Goal: Communication & Community: Answer question/provide support

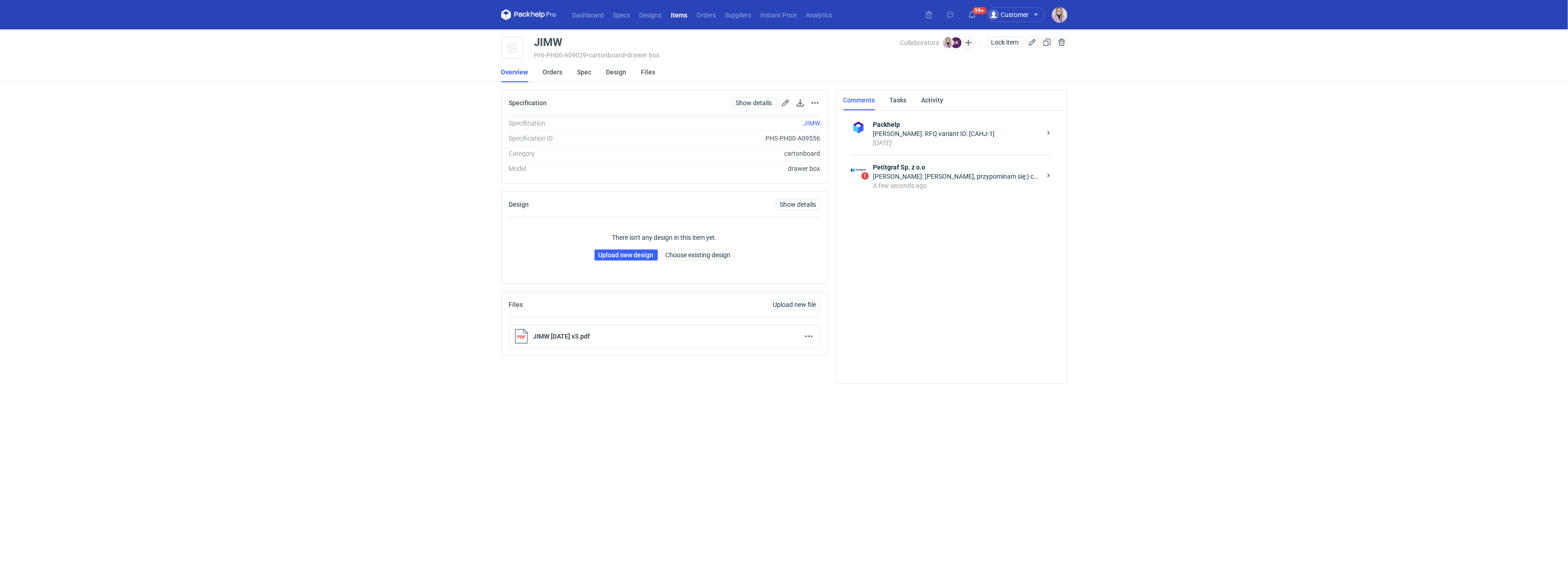
click at [958, 187] on div "A few seconds ago" at bounding box center [957, 186] width 168 height 9
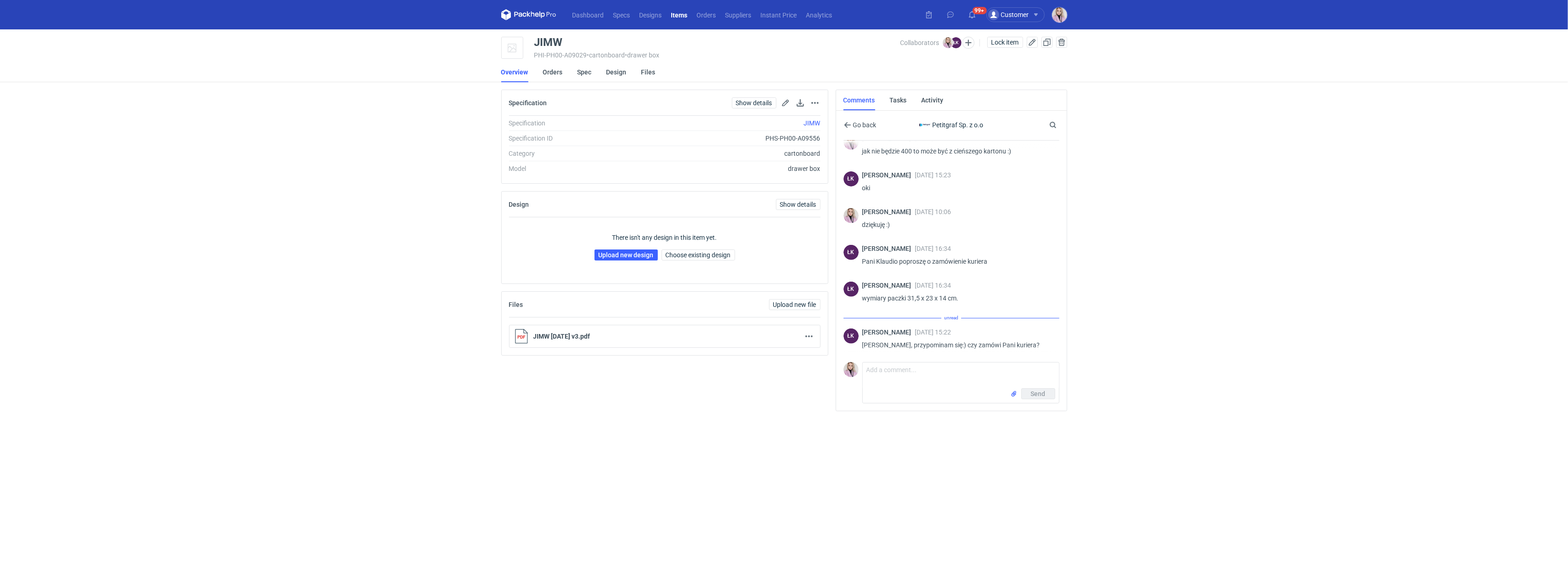
scroll to position [538, 0]
click at [892, 370] on textarea "Comment message" at bounding box center [961, 375] width 196 height 26
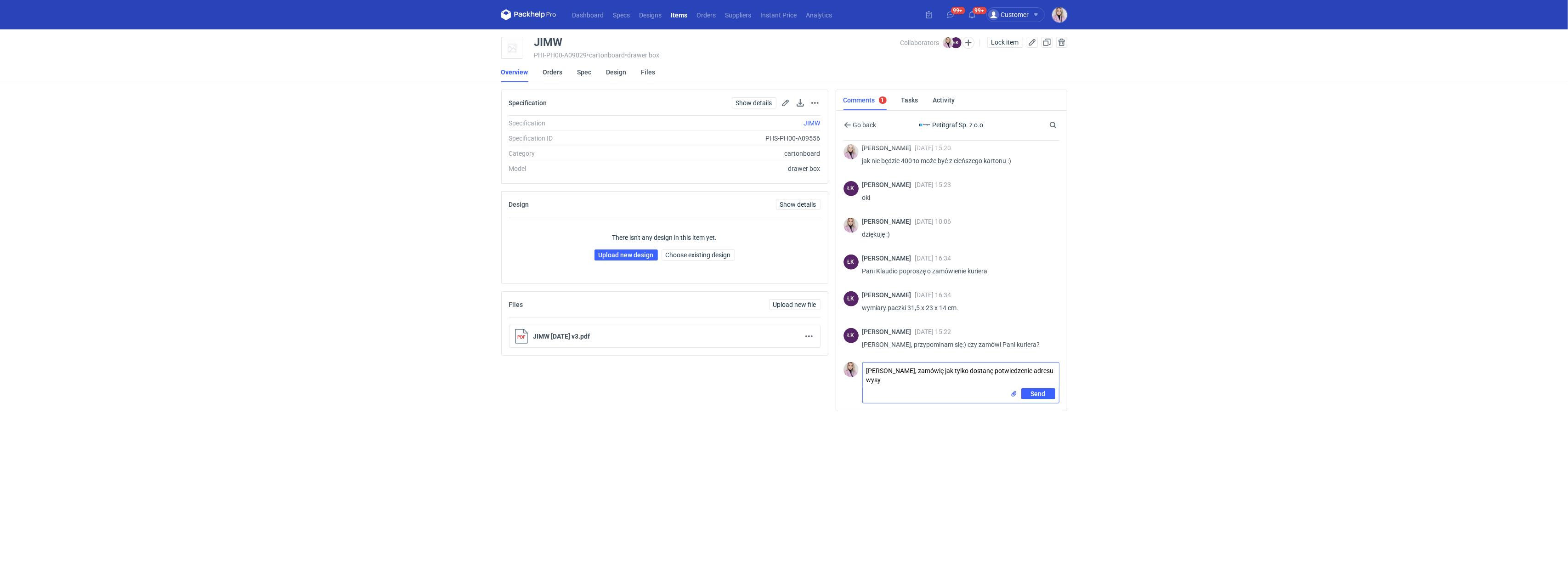
drag, startPoint x: 887, startPoint y: 385, endPoint x: 1004, endPoint y: 370, distance: 118.0
click at [1004, 370] on textarea "Panie Łukaszu, zamówię jak tylko dostanę potwiedzenie adresu wysy" at bounding box center [961, 375] width 196 height 26
type textarea "[PERSON_NAME], zamówię jak tylko dostanę potwierdzenie adresu od klienta :)"
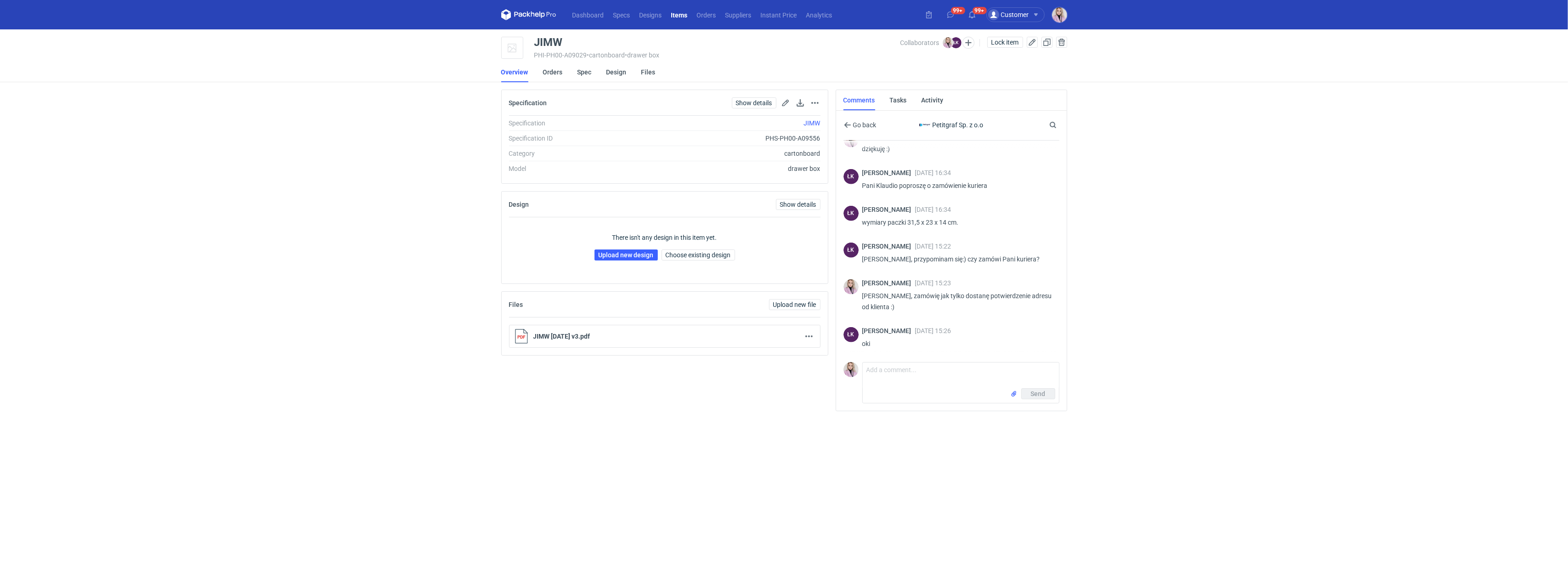
scroll to position [613, 0]
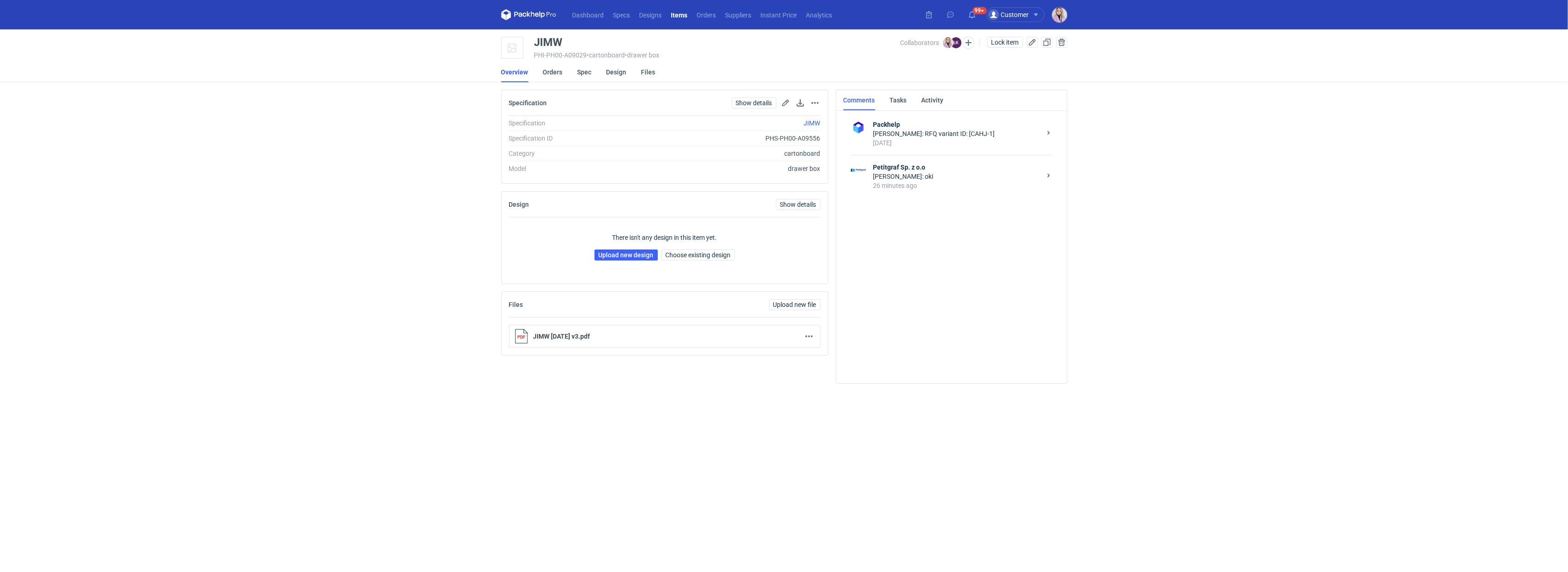
click at [930, 184] on div "26 minutes ago" at bounding box center [957, 186] width 168 height 9
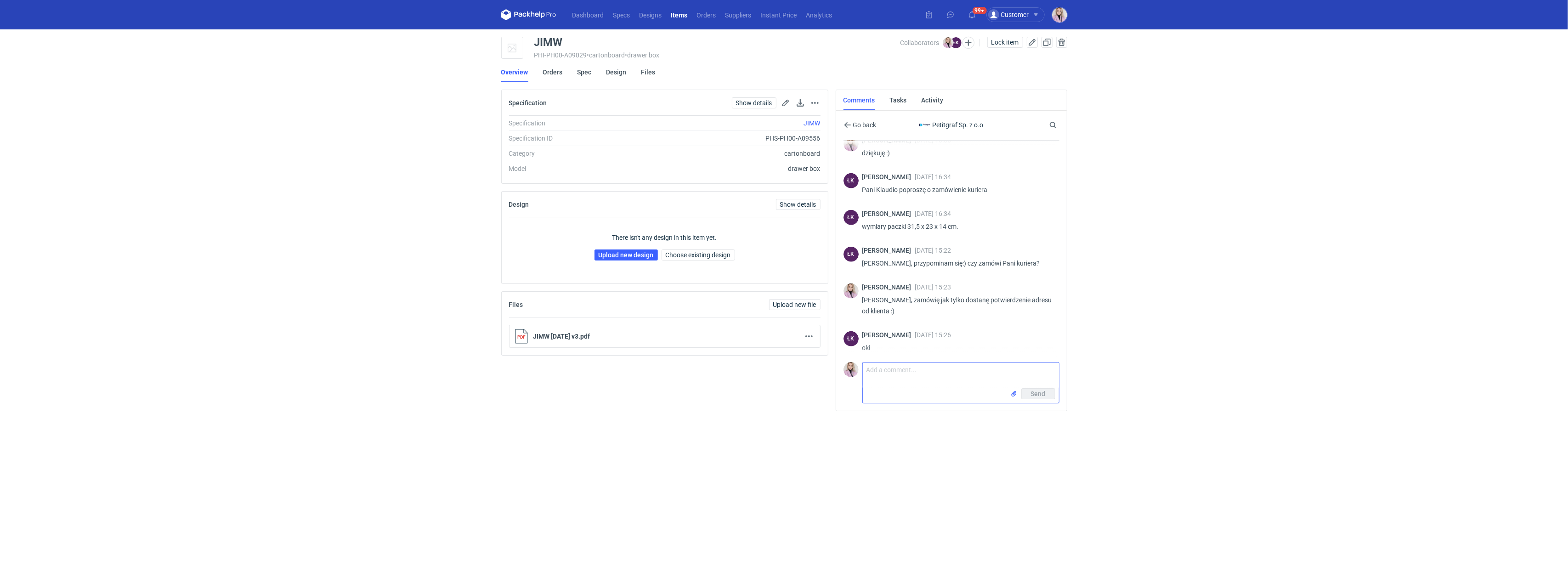
scroll to position [613, 0]
click at [893, 371] on textarea "Comment message" at bounding box center [961, 375] width 196 height 26
drag, startPoint x: 975, startPoint y: 371, endPoint x: 931, endPoint y: 369, distance: 44.0
type textarea "[PERSON_NAME], przesyłam etykietę"
click at [1017, 397] on input "file" at bounding box center [1013, 394] width 8 height 9
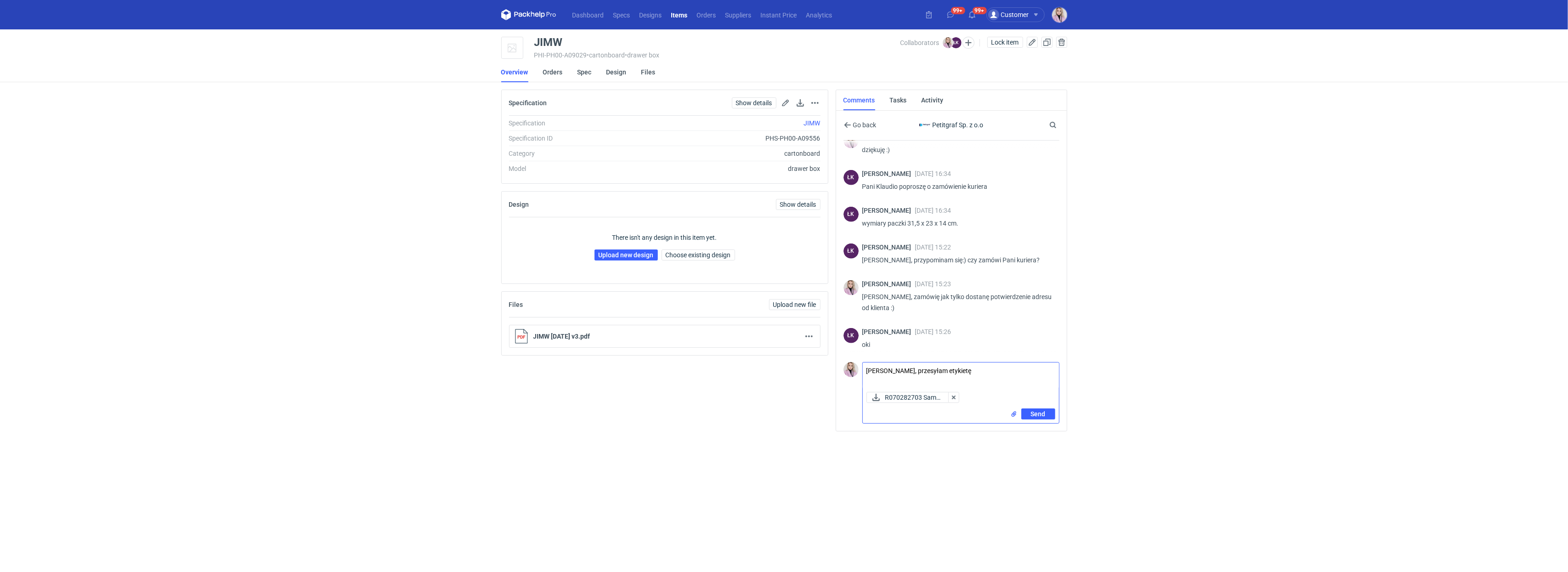
click at [1010, 370] on textarea "[PERSON_NAME], przesyłam etykietę" at bounding box center [961, 375] width 196 height 26
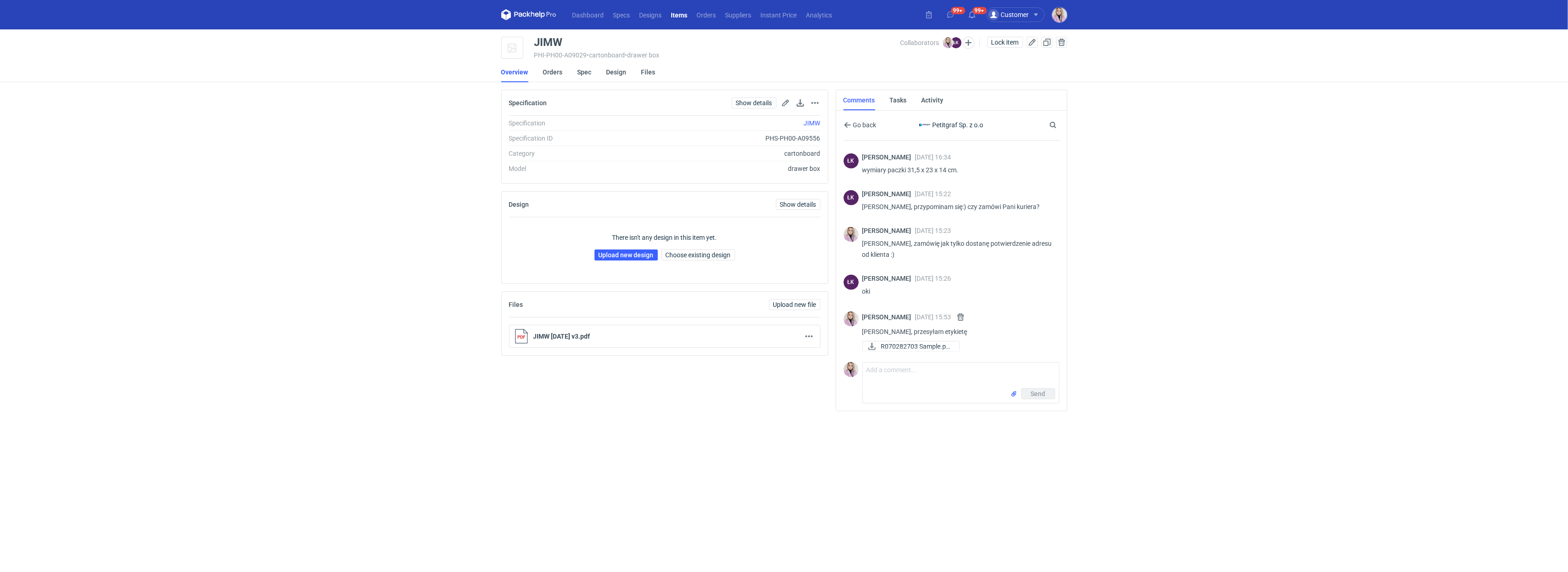
scroll to position [663, 0]
